Goal: Navigation & Orientation: Find specific page/section

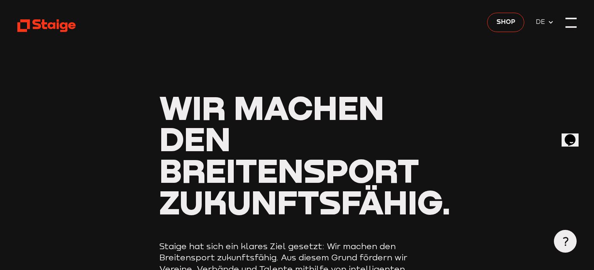
click at [570, 23] on div at bounding box center [571, 23] width 12 height 12
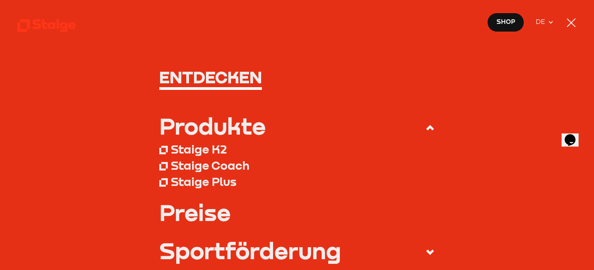
click at [573, 20] on div at bounding box center [571, 23] width 12 height 12
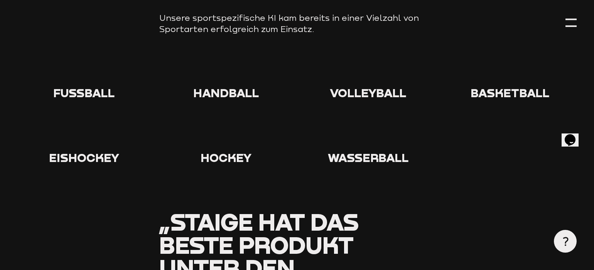
scroll to position [853, 0]
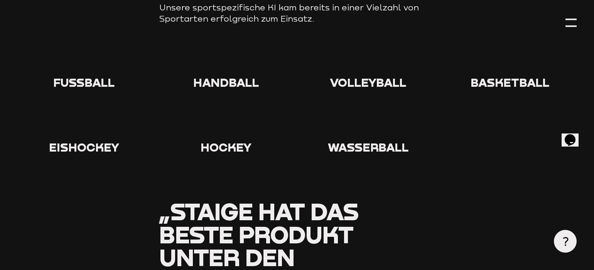
click at [72, 75] on span "Fußball" at bounding box center [83, 82] width 61 height 14
click at [99, 75] on span "Fußball" at bounding box center [83, 82] width 61 height 14
click at [89, 47] on icon at bounding box center [84, 59] width 25 height 25
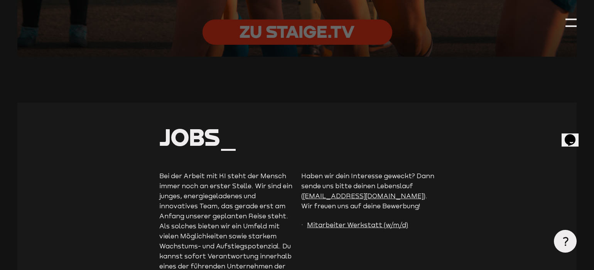
scroll to position [1806, 0]
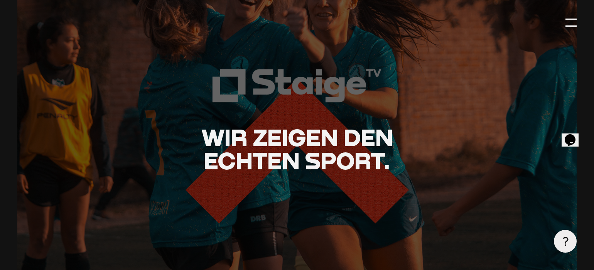
scroll to position [1583, 0]
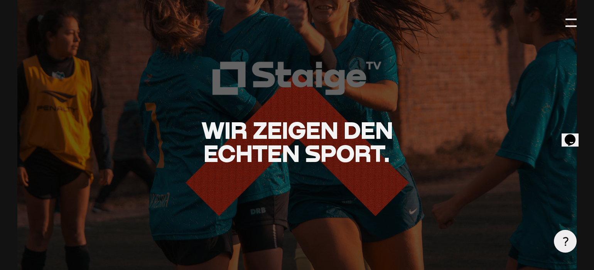
click at [283, 108] on div "Wir zeigen den echten Sport." at bounding box center [297, 142] width 560 height 69
click at [252, 142] on span "Wir zeigen den echten Sport." at bounding box center [297, 141] width 192 height 51
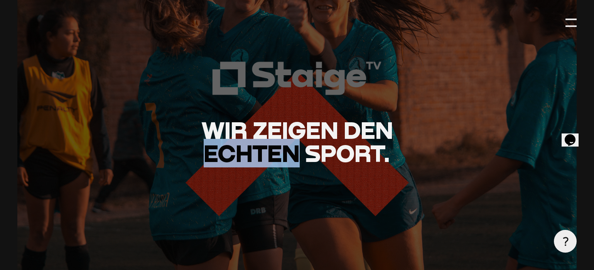
click at [252, 142] on span "Wir zeigen den echten Sport." at bounding box center [297, 141] width 192 height 51
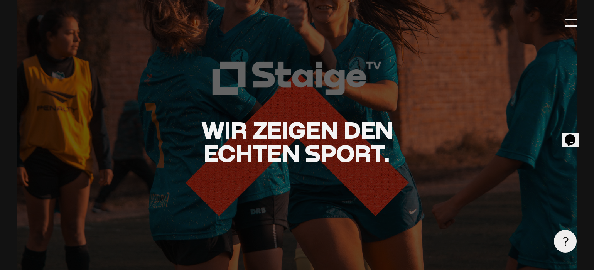
click at [284, 116] on span "Wir zeigen den echten Sport." at bounding box center [297, 141] width 192 height 51
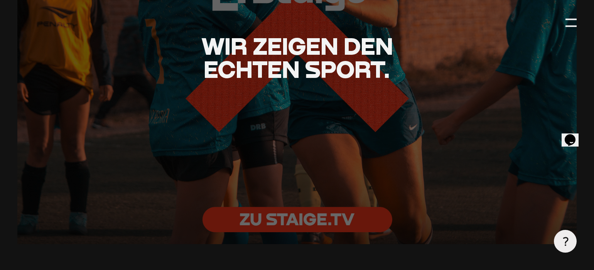
scroll to position [1692, 0]
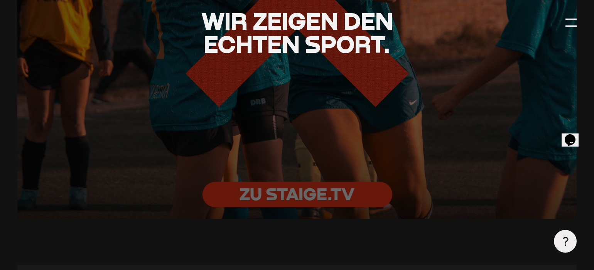
click at [329, 179] on div at bounding box center [296, 33] width 615 height 410
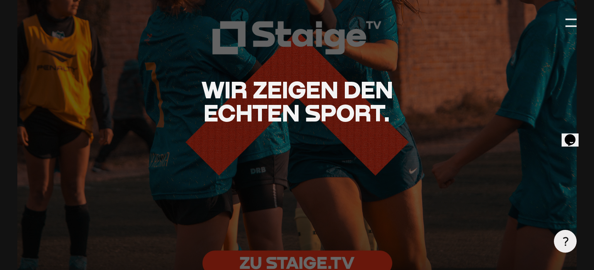
scroll to position [1576, 0]
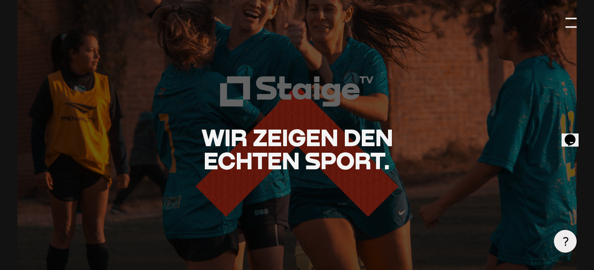
click at [571, 22] on div at bounding box center [571, 23] width 12 height 12
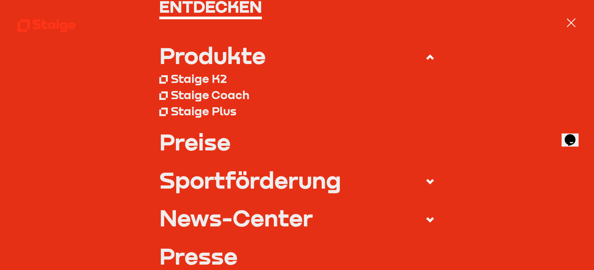
scroll to position [0, 0]
